Goal: Task Accomplishment & Management: Manage account settings

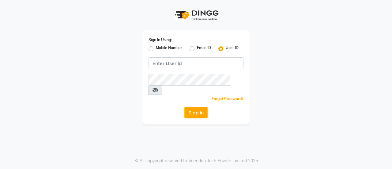
click at [164, 47] on label "Mobile Number" at bounding box center [169, 48] width 26 height 7
click at [160, 47] on input "Mobile Number" at bounding box center [158, 47] width 4 height 4
radio input "true"
radio input "false"
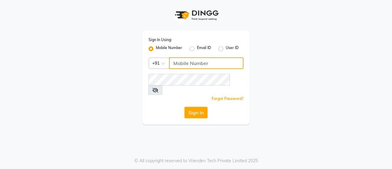
click at [188, 63] on input "Username" at bounding box center [206, 63] width 75 height 12
type input "9"
type input "8356090685"
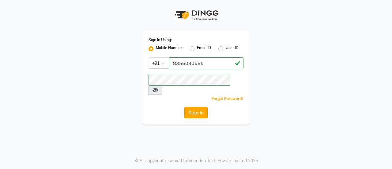
drag, startPoint x: 196, startPoint y: 110, endPoint x: 196, endPoint y: 107, distance: 3.4
click at [196, 107] on div "Sign In Using: Mobile Number Email ID User ID Country Code × [PHONE_NUMBER] Rem…" at bounding box center [196, 77] width 107 height 94
click at [196, 107] on button "Sign In" at bounding box center [196, 113] width 23 height 12
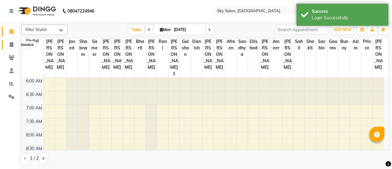
drag, startPoint x: 13, startPoint y: 50, endPoint x: 12, endPoint y: 46, distance: 4.3
click at [12, 46] on li "Invoice" at bounding box center [9, 44] width 18 height 13
click at [12, 46] on icon at bounding box center [11, 44] width 3 height 5
select select "service"
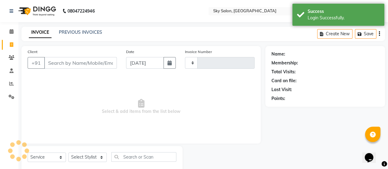
type input "12571"
select select "3537"
click at [91, 65] on input "Client" at bounding box center [80, 63] width 73 height 12
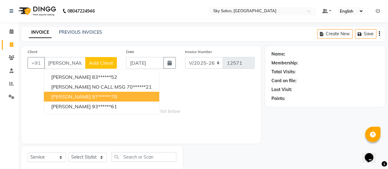
click at [98, 97] on ngb-highlight "97******78" at bounding box center [104, 97] width 25 height 6
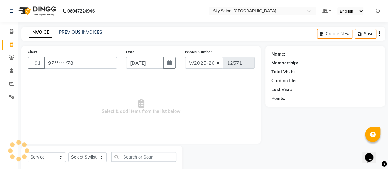
type input "97******78"
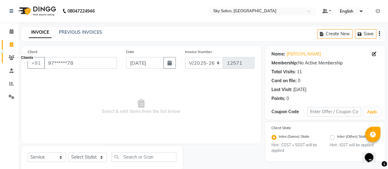
click at [10, 58] on icon at bounding box center [12, 57] width 6 height 5
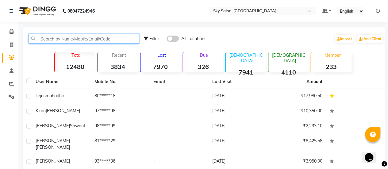
click at [75, 39] on input "text" at bounding box center [84, 39] width 111 height 10
type input "t"
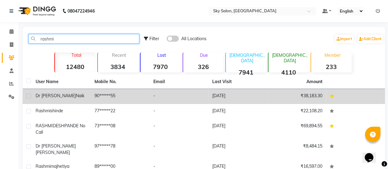
type input "rashmi"
click at [103, 101] on td "90******55" at bounding box center [120, 96] width 59 height 15
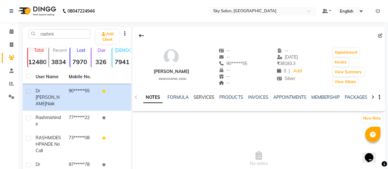
click at [196, 97] on link "SERVICES" at bounding box center [203, 97] width 21 height 6
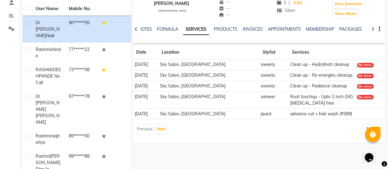
scroll to position [68, 0]
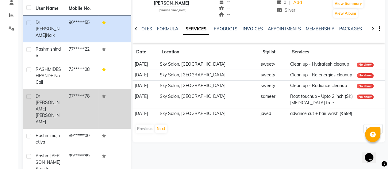
click at [62, 100] on td "[PERSON_NAME]" at bounding box center [48, 109] width 33 height 40
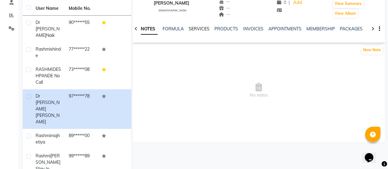
click at [192, 30] on link "SERVICES" at bounding box center [199, 29] width 21 height 6
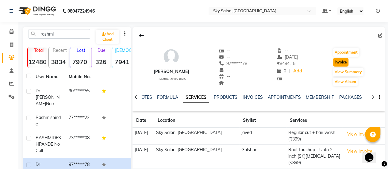
click at [343, 61] on button "Invoice" at bounding box center [340, 62] width 15 height 9
select select "service"
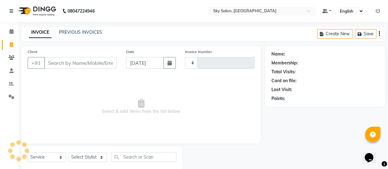
scroll to position [15, 0]
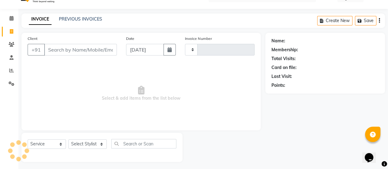
type input "12571"
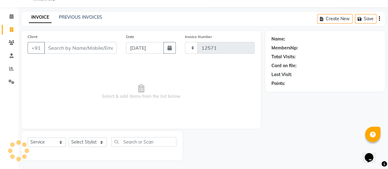
select select "3537"
type input "97******78"
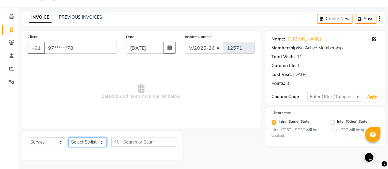
click at [80, 143] on select "Select Stylist afreen [PERSON_NAME] saha [PERSON_NAME] [PERSON_NAME] [PERSON_NA…" at bounding box center [87, 142] width 38 height 10
select select "43486"
click at [68, 137] on select "Select Stylist afreen [PERSON_NAME] saha [PERSON_NAME] [PERSON_NAME] [PERSON_NA…" at bounding box center [87, 142] width 38 height 10
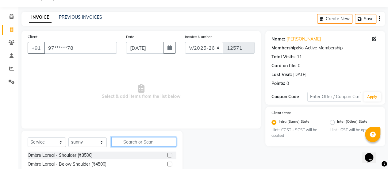
click at [132, 142] on input "text" at bounding box center [143, 142] width 65 height 10
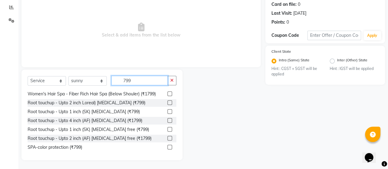
scroll to position [44, 0]
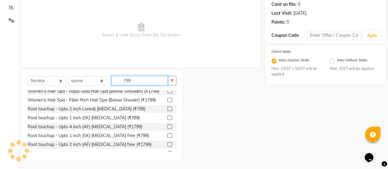
type input "799"
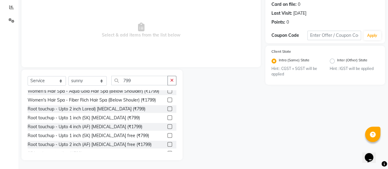
click at [167, 111] on label at bounding box center [169, 108] width 5 height 5
click at [167, 111] on input "checkbox" at bounding box center [169, 109] width 4 height 4
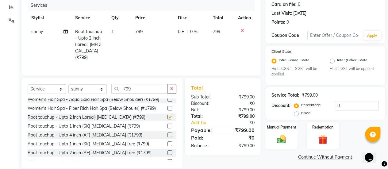
checkbox input "false"
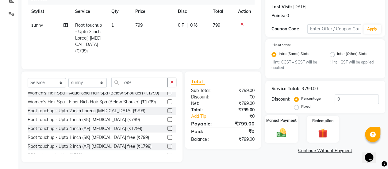
click at [286, 130] on img at bounding box center [281, 132] width 16 height 11
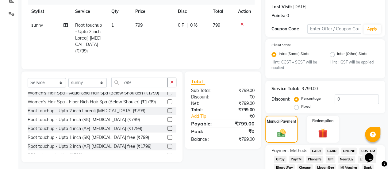
click at [280, 157] on span "GPay" at bounding box center [280, 159] width 13 height 7
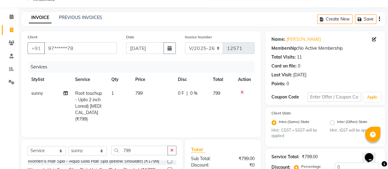
scroll to position [12, 0]
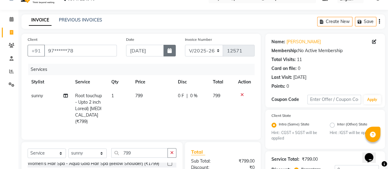
click at [166, 50] on button "button" at bounding box center [169, 51] width 12 height 12
select select "9"
select select "2025"
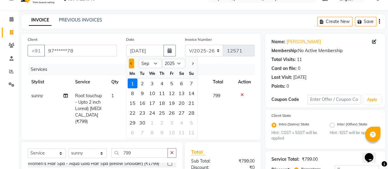
click at [131, 63] on span "Previous month" at bounding box center [131, 63] width 2 height 2
select select "8"
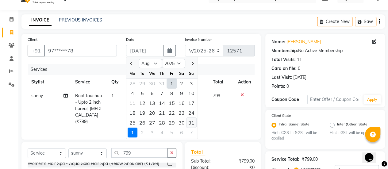
click at [188, 125] on div "31" at bounding box center [191, 123] width 10 height 10
type input "[DATE]"
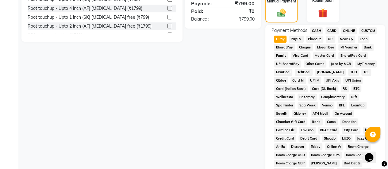
scroll to position [201, 0]
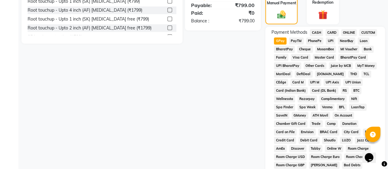
click at [282, 40] on span "GPay" at bounding box center [280, 40] width 13 height 7
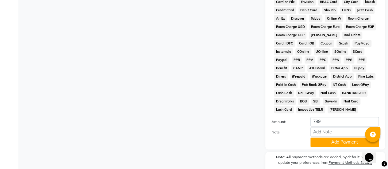
scroll to position [346, 0]
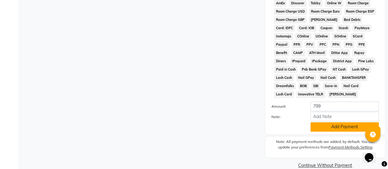
click at [326, 131] on button "Add Payment" at bounding box center [344, 127] width 68 height 10
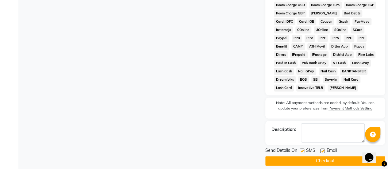
scroll to position [360, 0]
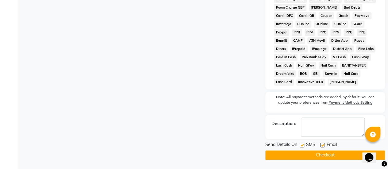
click at [301, 145] on label at bounding box center [302, 145] width 5 height 5
click at [301, 145] on input "checkbox" at bounding box center [302, 145] width 4 height 4
checkbox input "false"
click at [323, 144] on label at bounding box center [322, 145] width 5 height 5
click at [323, 144] on input "checkbox" at bounding box center [322, 145] width 4 height 4
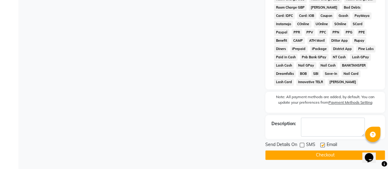
checkbox input "false"
click at [304, 155] on button "Checkout" at bounding box center [325, 155] width 120 height 10
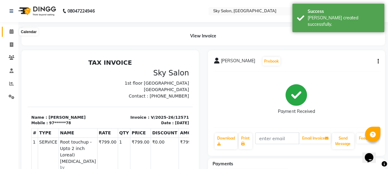
click at [15, 34] on span at bounding box center [11, 31] width 11 height 7
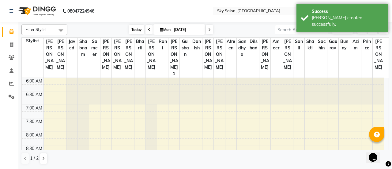
click at [134, 32] on span "Today" at bounding box center [136, 30] width 15 height 10
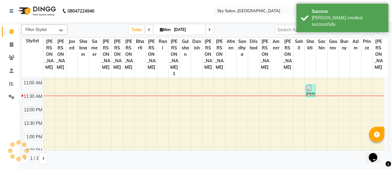
click at [239, 23] on div "Filter Stylist Select All afreen [PERSON_NAME] saha [PERSON_NAME] [PERSON_NAME]…" at bounding box center [205, 94] width 368 height 145
click at [235, 31] on div "[DATE] [DATE]" at bounding box center [171, 29] width 201 height 9
